Goal: Transaction & Acquisition: Book appointment/travel/reservation

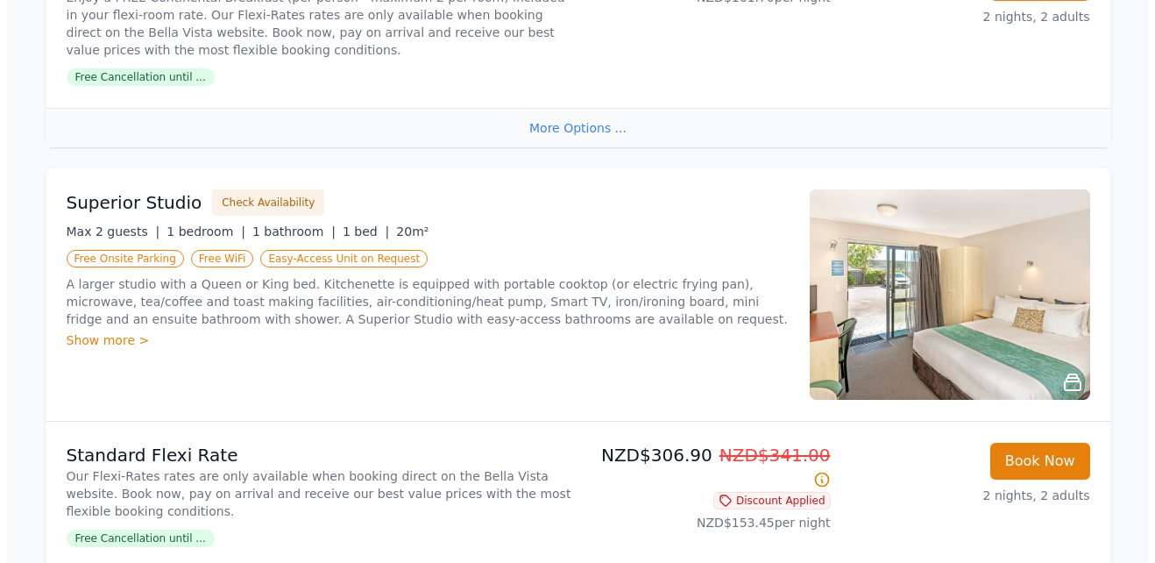
scroll to position [861, 0]
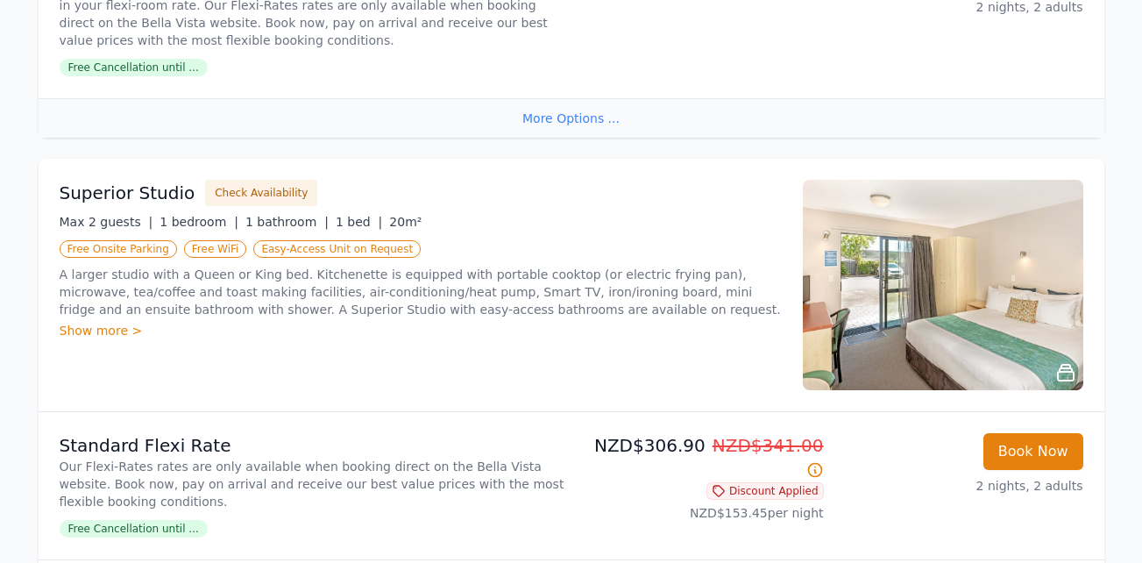
click at [966, 298] on img at bounding box center [943, 285] width 280 height 210
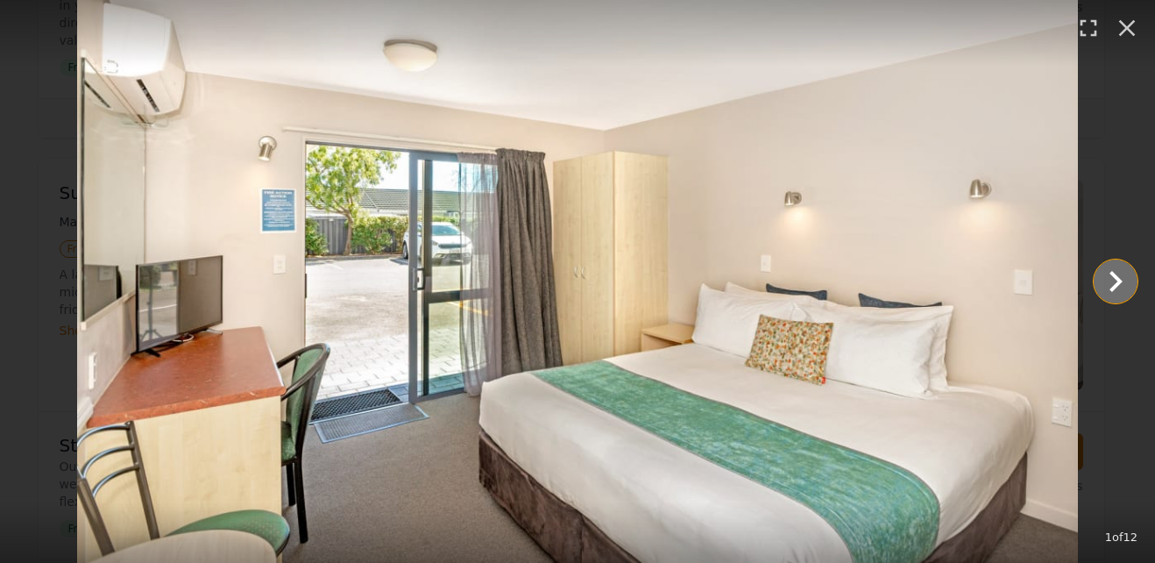
click at [1124, 273] on icon "Show slide 2 of 12" at bounding box center [1116, 281] width 42 height 42
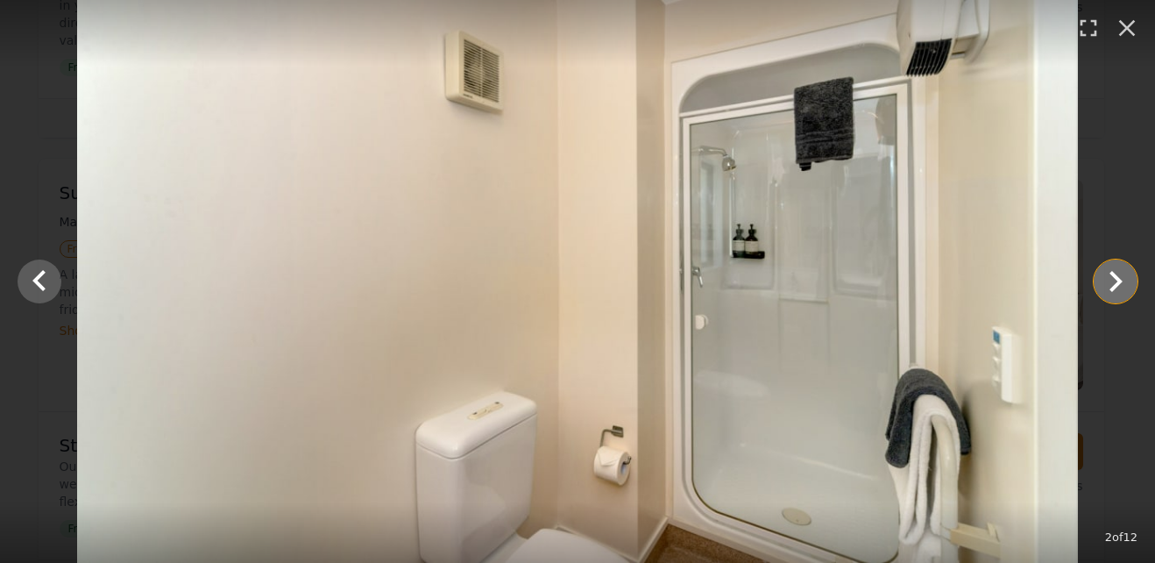
click at [1124, 273] on icon "Show slide 3 of 12" at bounding box center [1116, 281] width 42 height 42
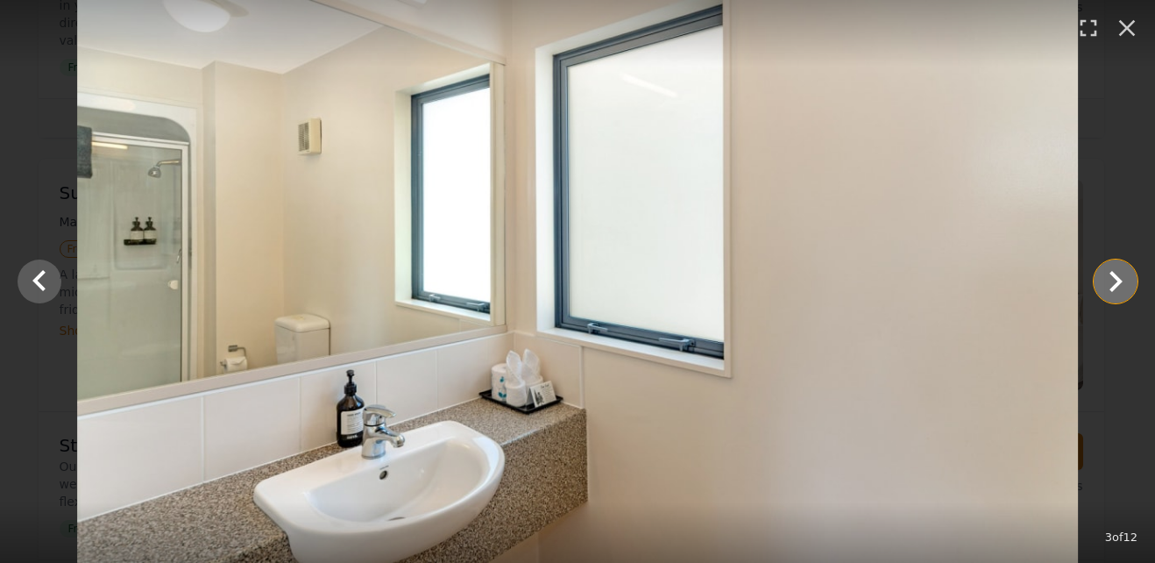
click at [1124, 273] on icon "Show slide 4 of 12" at bounding box center [1116, 281] width 42 height 42
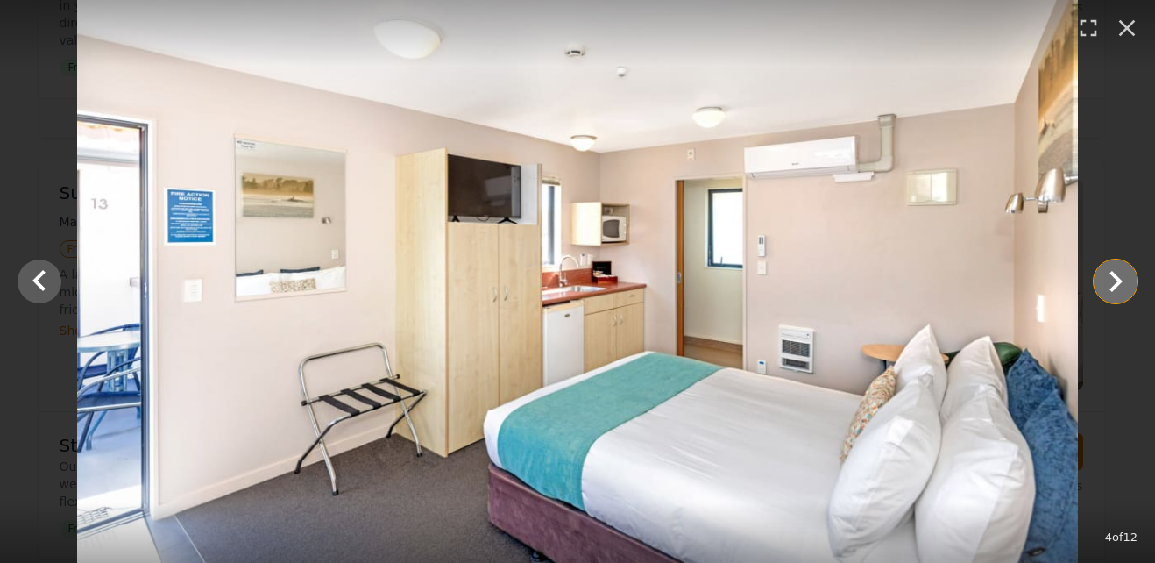
click at [1110, 275] on icon "Show slide 5 of 12" at bounding box center [1116, 281] width 42 height 42
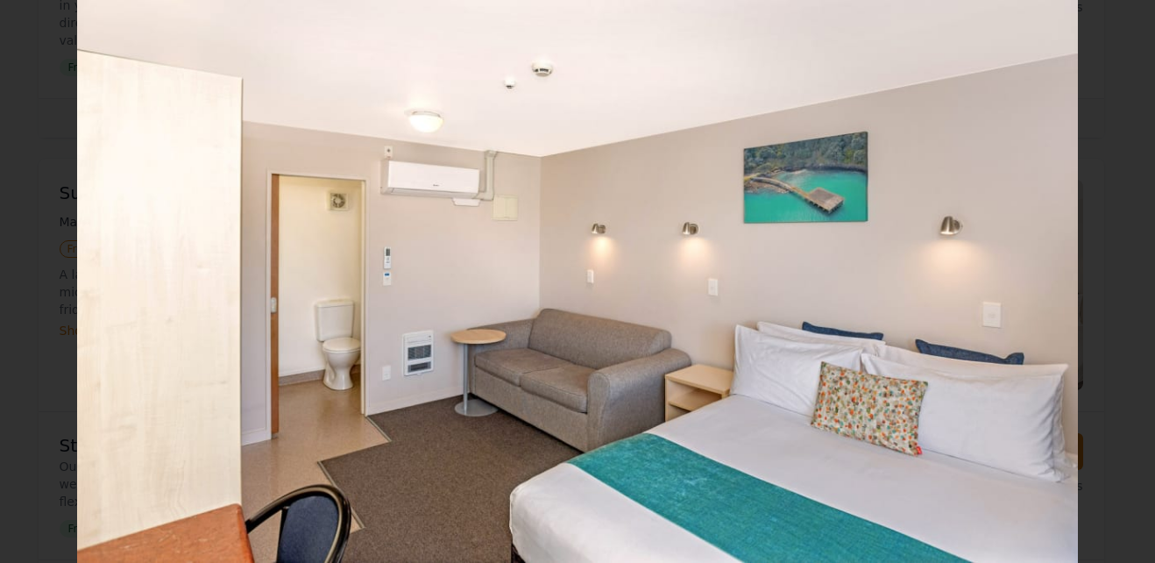
click at [1110, 275] on icon "Show slide 6 of 12" at bounding box center [1116, 281] width 42 height 42
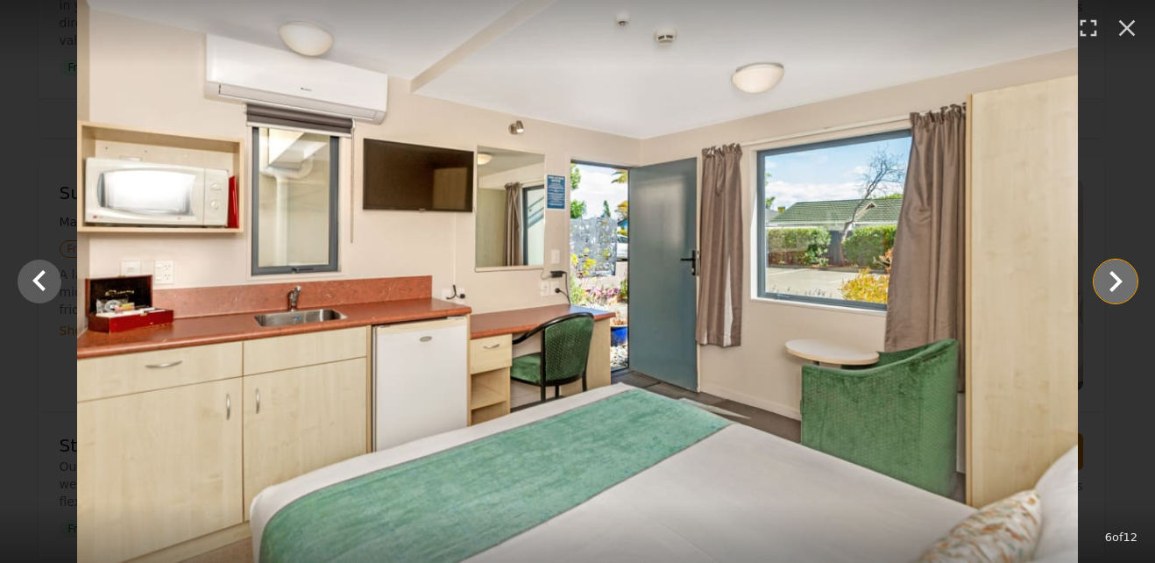
click at [1110, 275] on icon "Show slide 7 of 12" at bounding box center [1116, 281] width 42 height 42
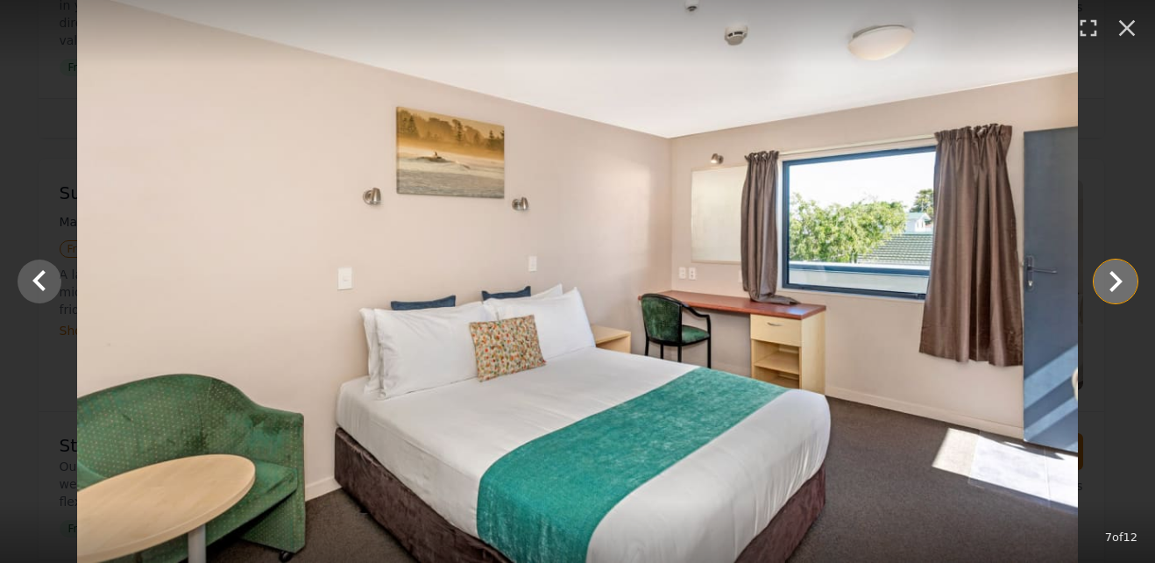
click at [1110, 275] on icon "Show slide 8 of 12" at bounding box center [1116, 281] width 42 height 42
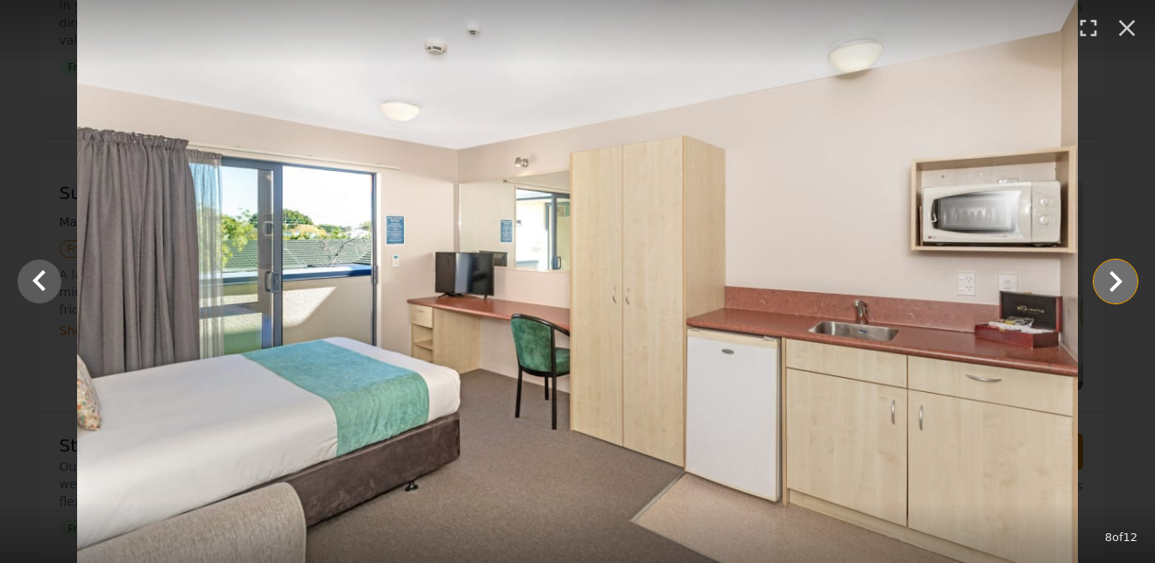
click at [1110, 275] on icon "Show slide 9 of 12" at bounding box center [1116, 281] width 42 height 42
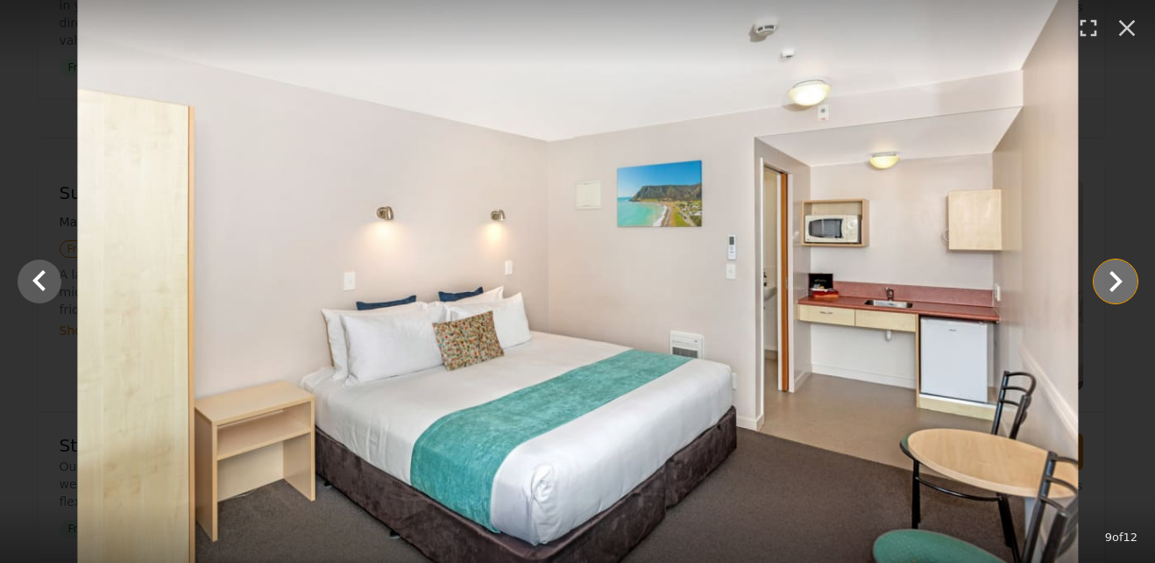
click at [1110, 275] on icon "Show slide 10 of 12" at bounding box center [1116, 281] width 42 height 42
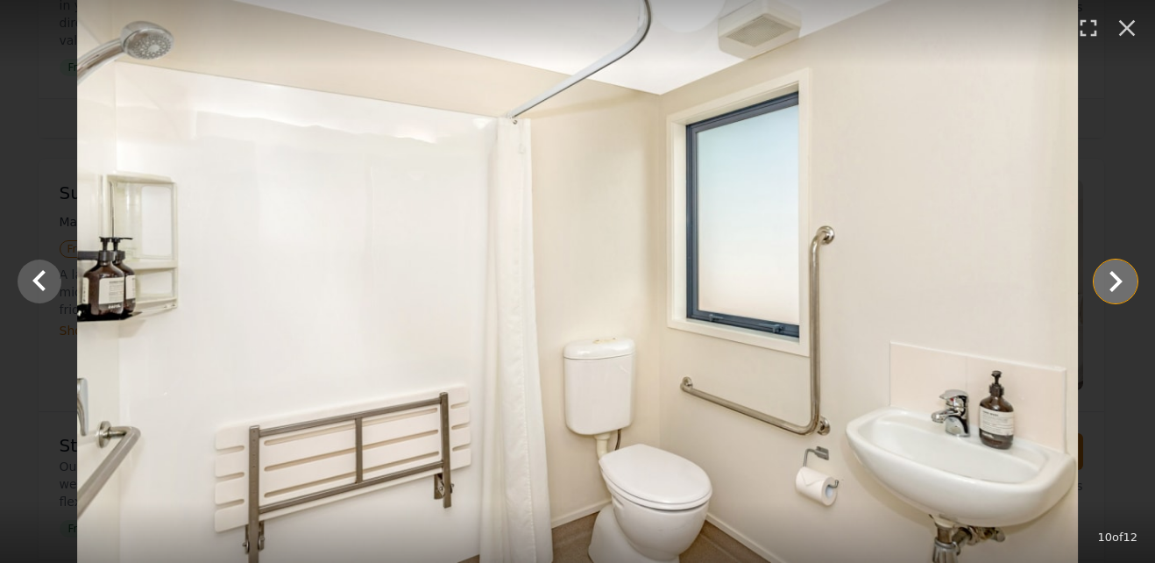
click at [1110, 275] on icon "Show slide 11 of 12" at bounding box center [1116, 281] width 42 height 42
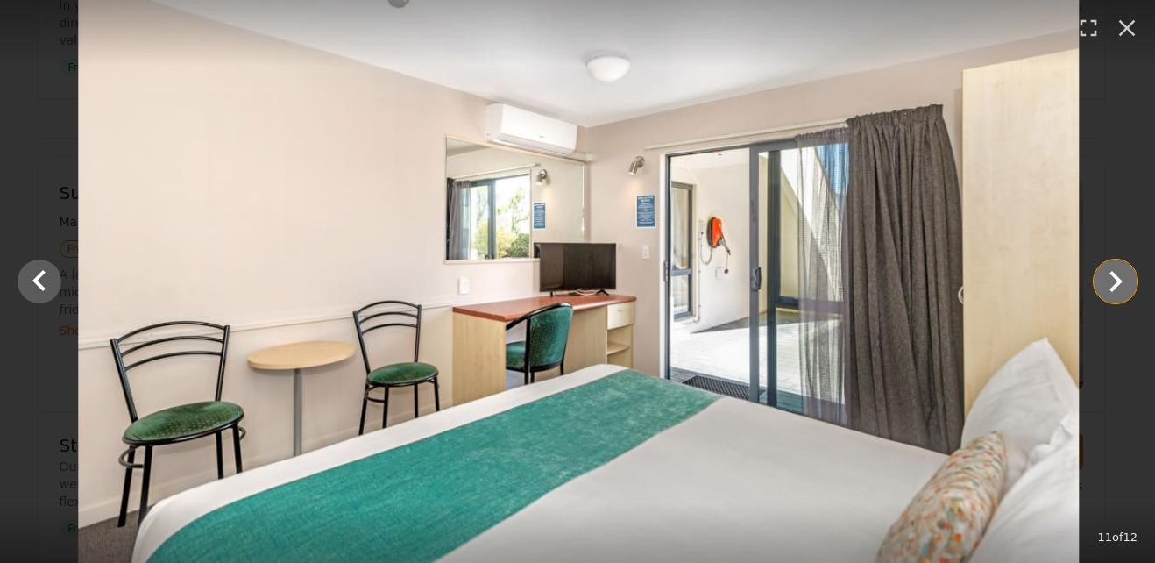
click at [1110, 275] on icon "Show slide 12 of 12" at bounding box center [1116, 281] width 42 height 42
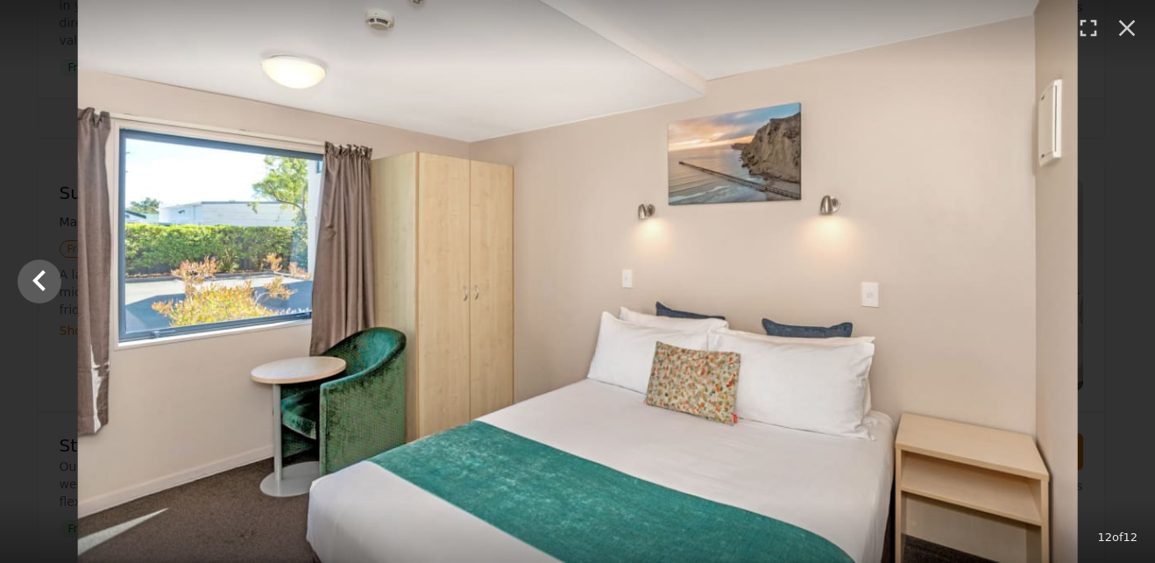
click at [1110, 275] on div at bounding box center [578, 281] width 1155 height 563
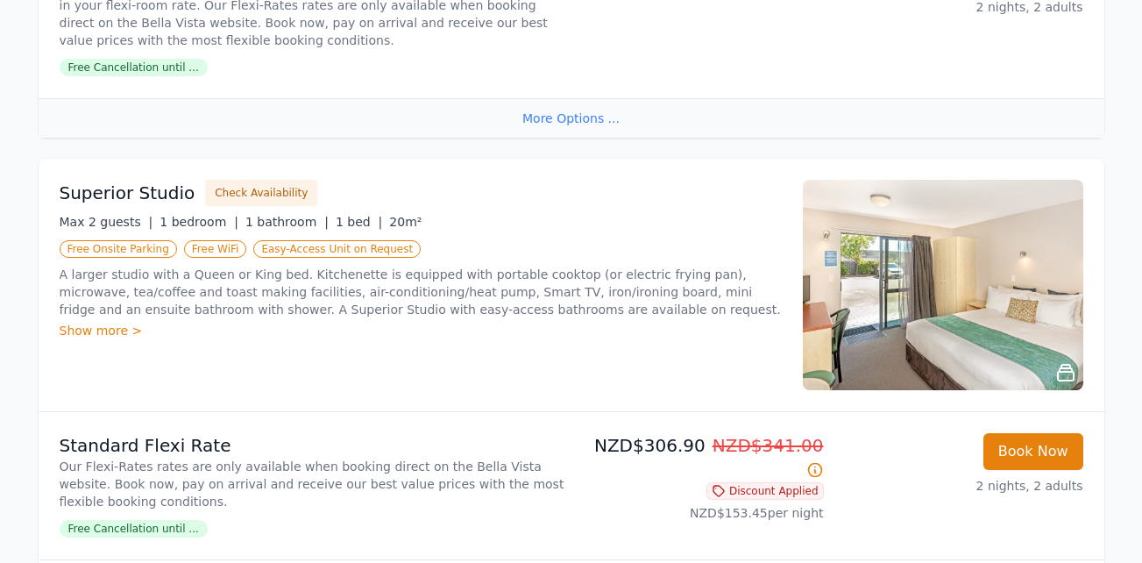
click at [153, 526] on span "Free Cancellation until ..." at bounding box center [134, 529] width 148 height 18
